Goal: Information Seeking & Learning: Learn about a topic

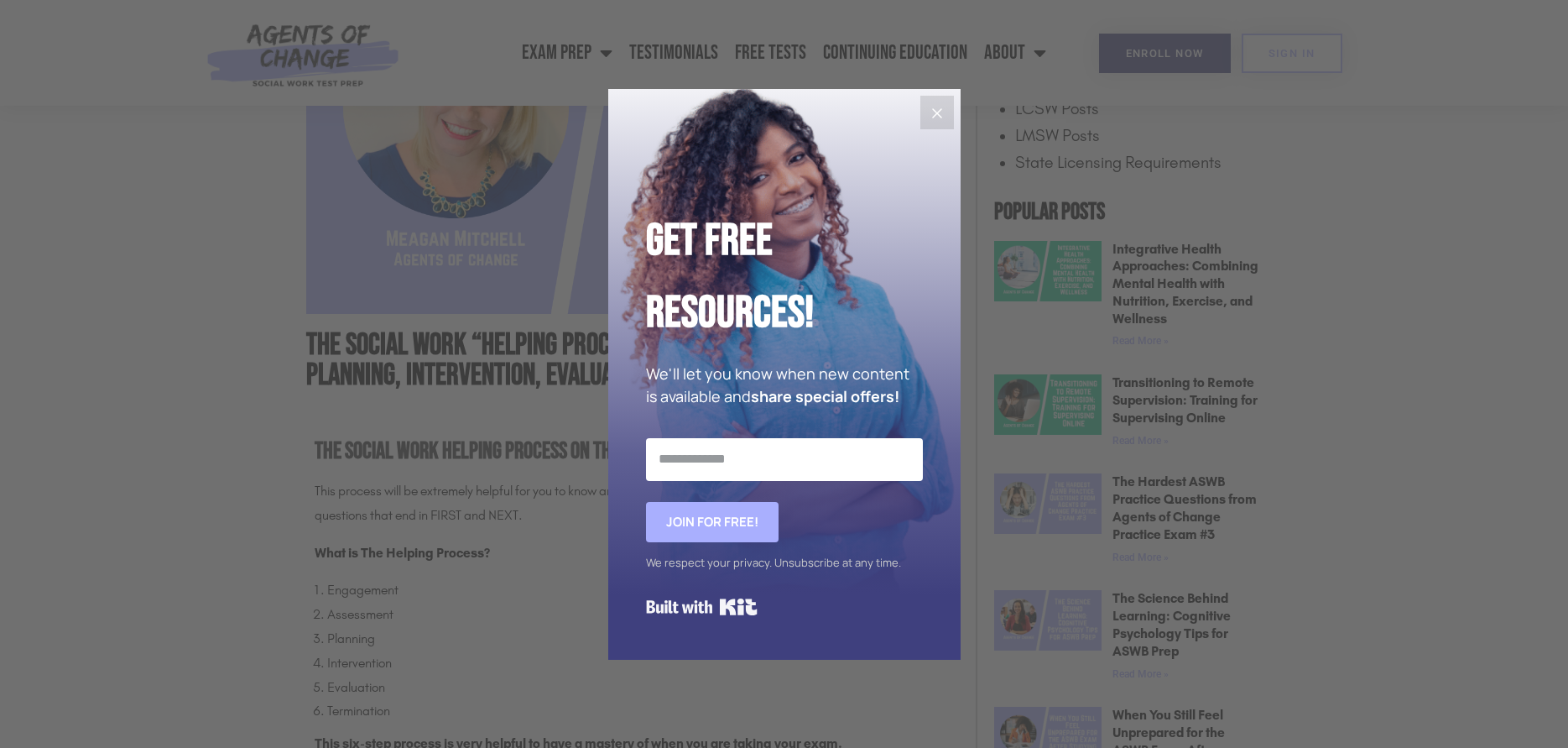
scroll to position [672, 0]
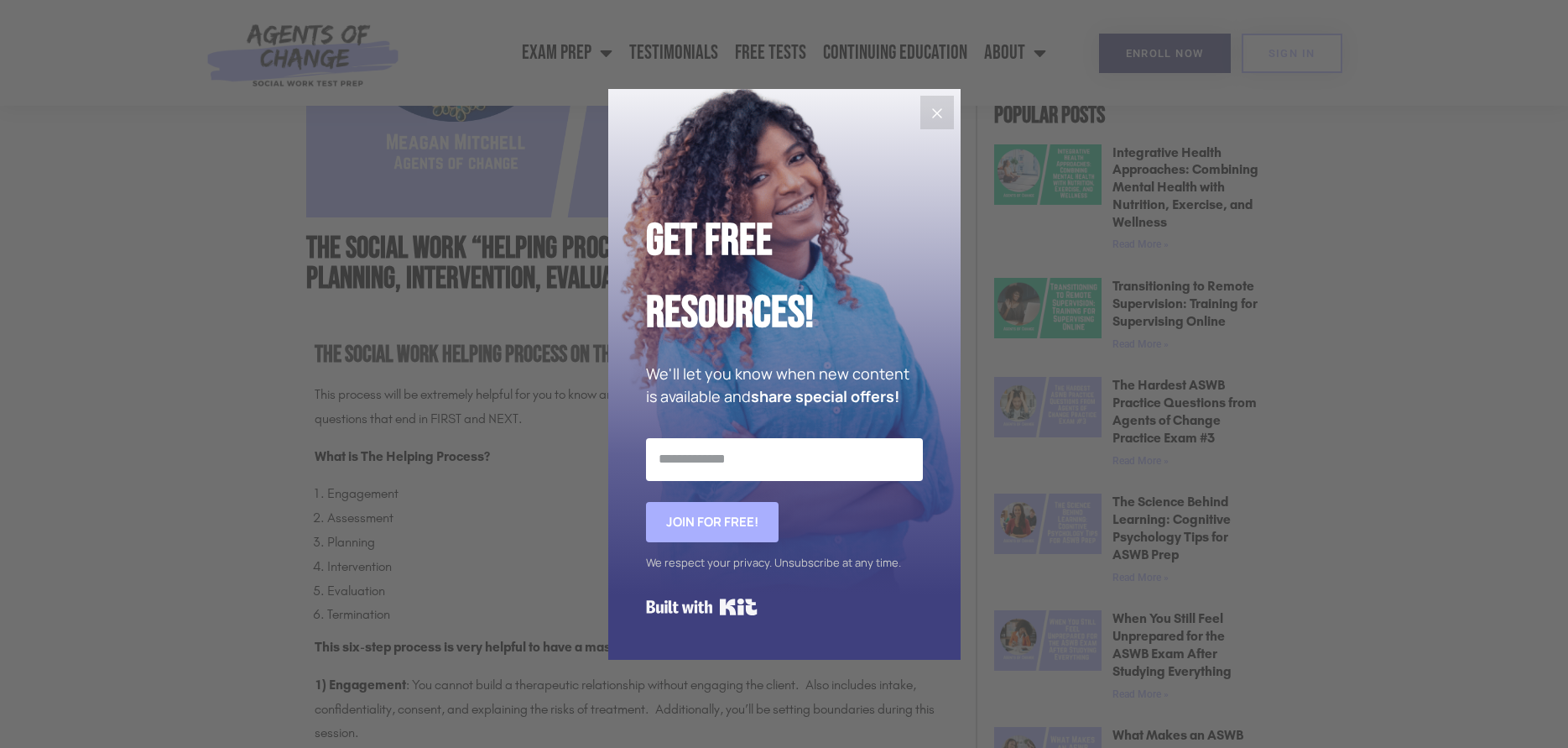
click at [936, 103] on icon "Close" at bounding box center [937, 113] width 20 height 20
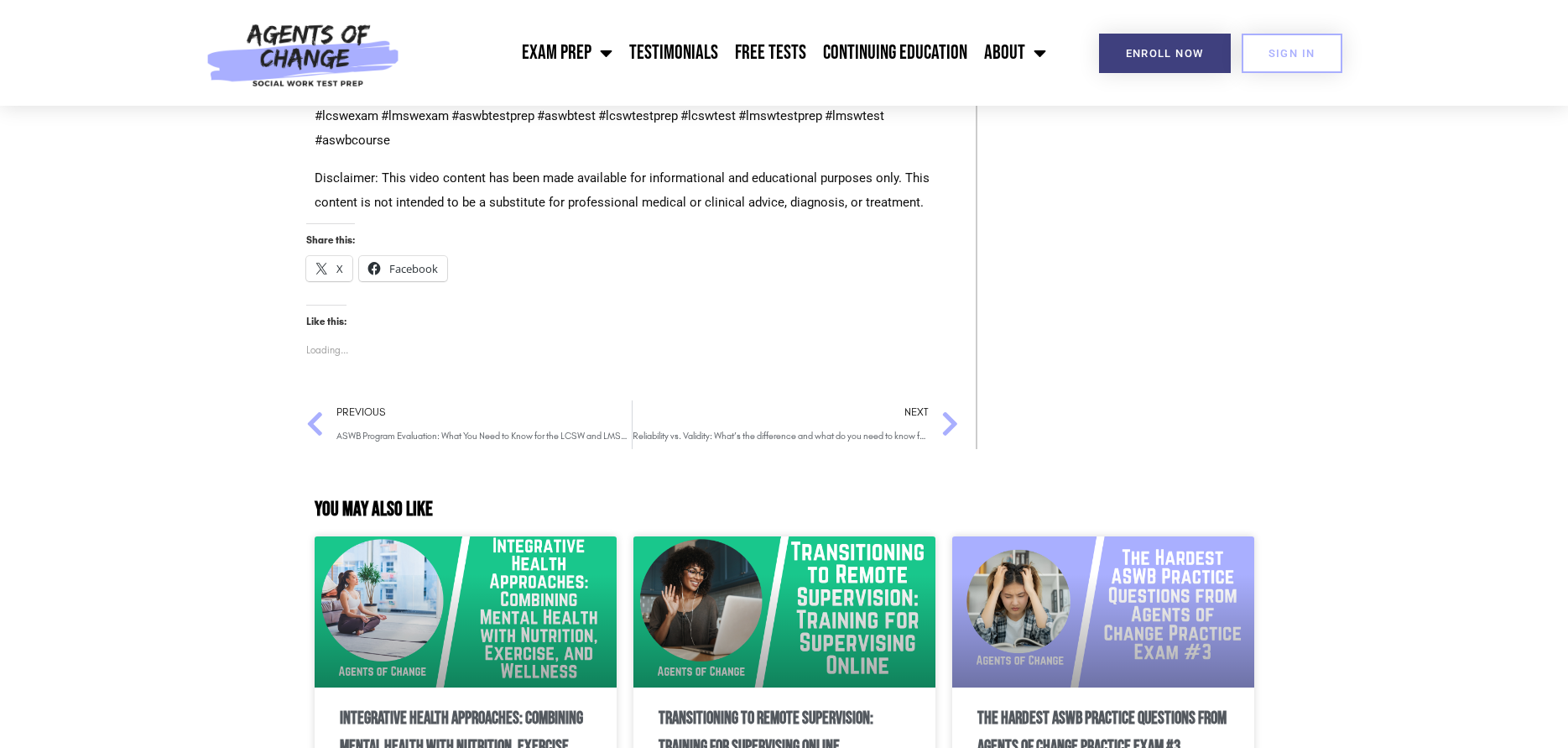
scroll to position [2417, 0]
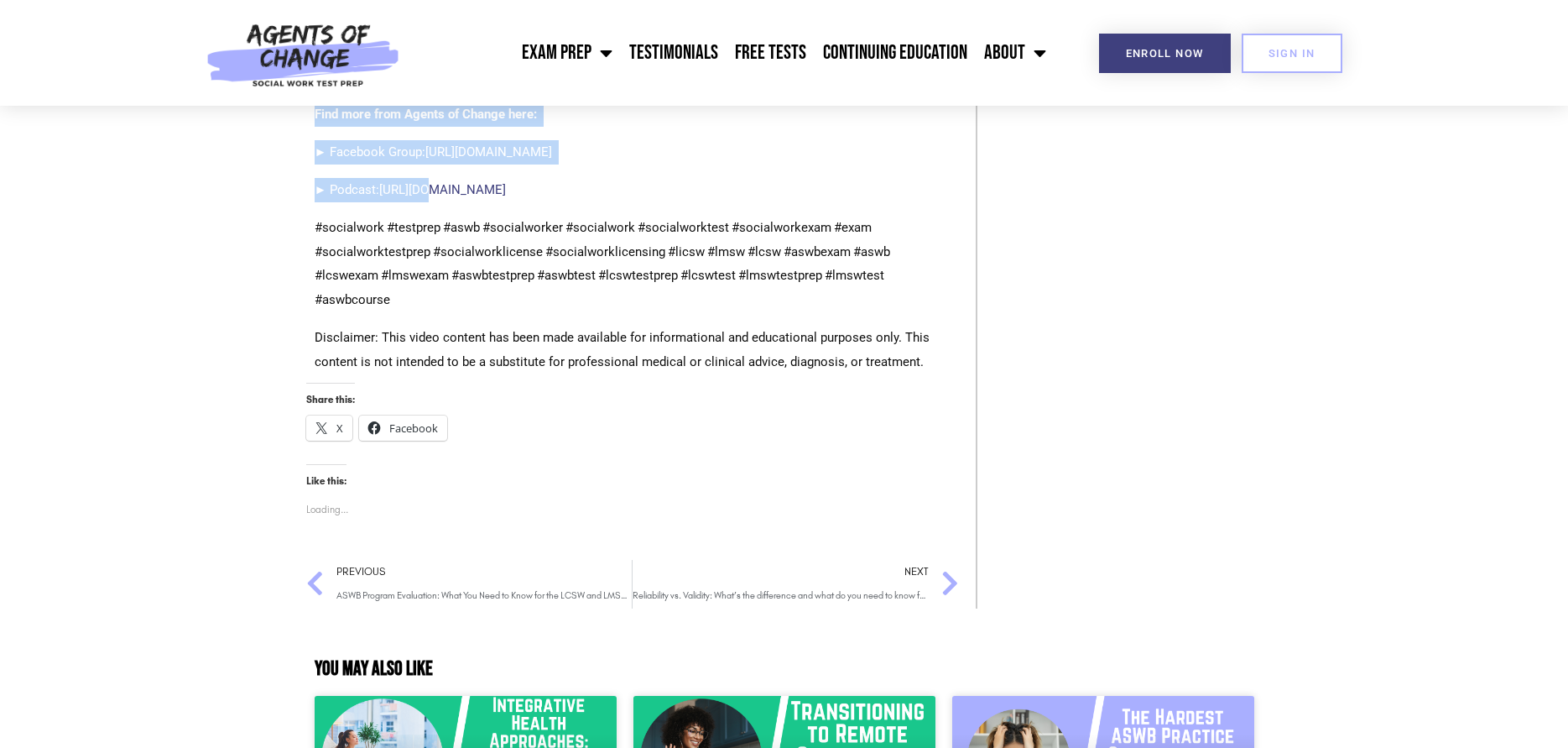
scroll to position [2351, 0]
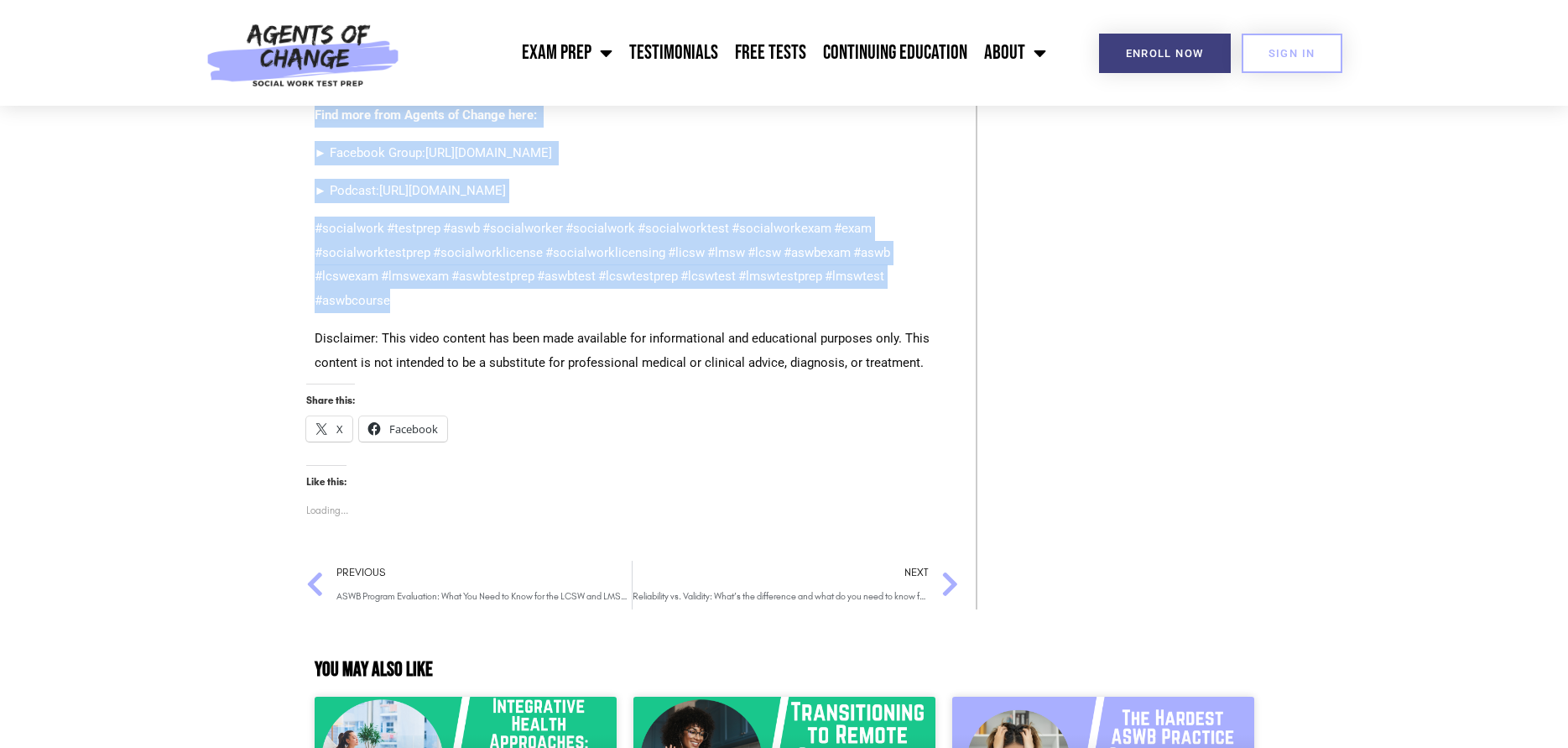
drag, startPoint x: 318, startPoint y: 419, endPoint x: 452, endPoint y: 306, distance: 175.3
copy div "Lor Ipsumd Sita Consect Adipisc el sed DOEI Temp Inci utlabor etdo ma aliquaeni…"
